Goal: Task Accomplishment & Management: Use online tool/utility

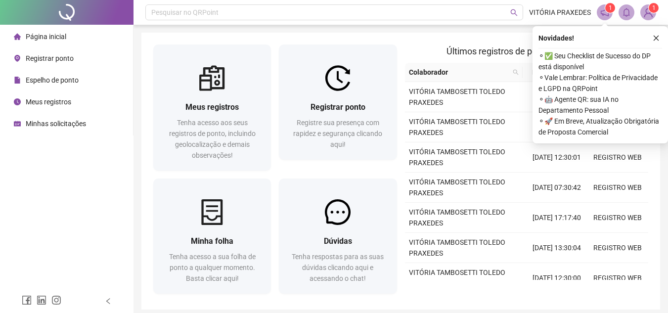
click at [56, 55] on span "Registrar ponto" at bounding box center [50, 58] width 48 height 8
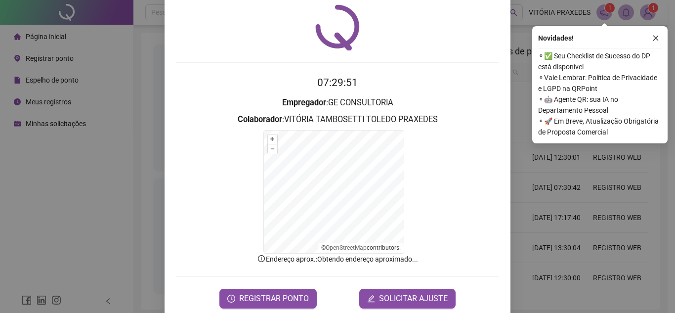
scroll to position [48, 0]
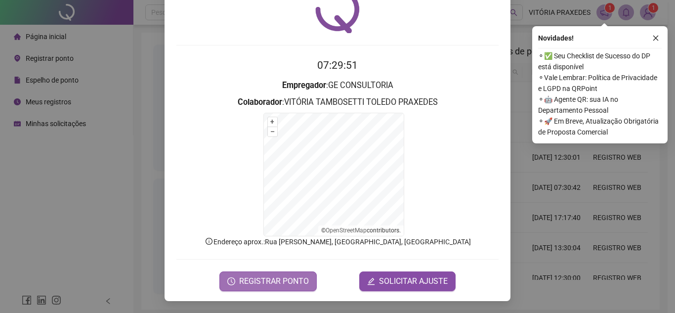
click at [283, 279] on span "REGISTRAR PONTO" at bounding box center [274, 281] width 70 height 12
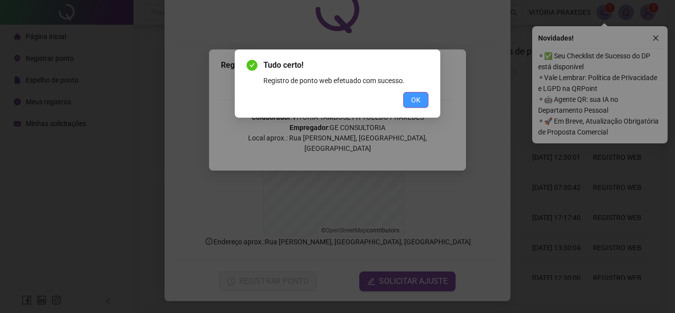
click at [416, 103] on span "OK" at bounding box center [415, 99] width 9 height 11
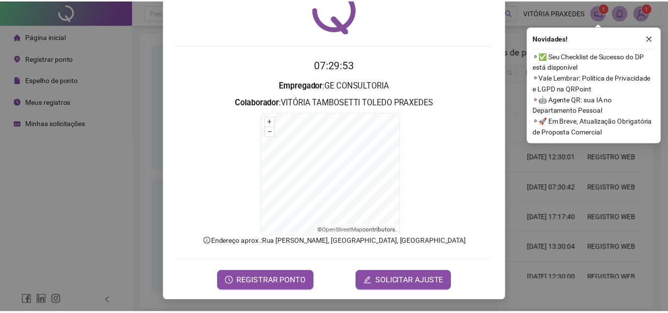
scroll to position [0, 0]
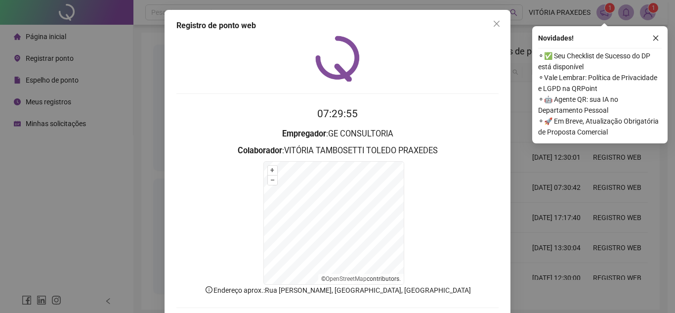
drag, startPoint x: 490, startPoint y: 24, endPoint x: 495, endPoint y: 25, distance: 5.5
click at [493, 24] on icon "close" at bounding box center [497, 24] width 8 height 8
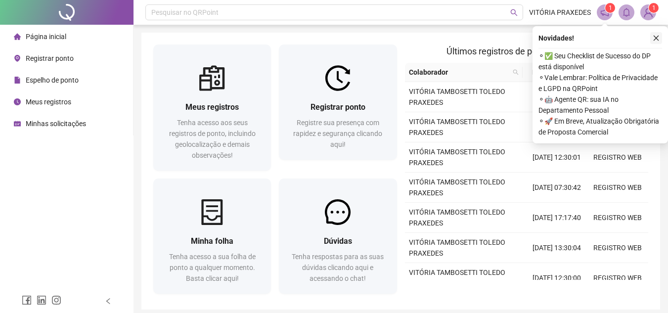
click at [653, 38] on icon "close" at bounding box center [656, 38] width 7 height 7
